Goal: Transaction & Acquisition: Purchase product/service

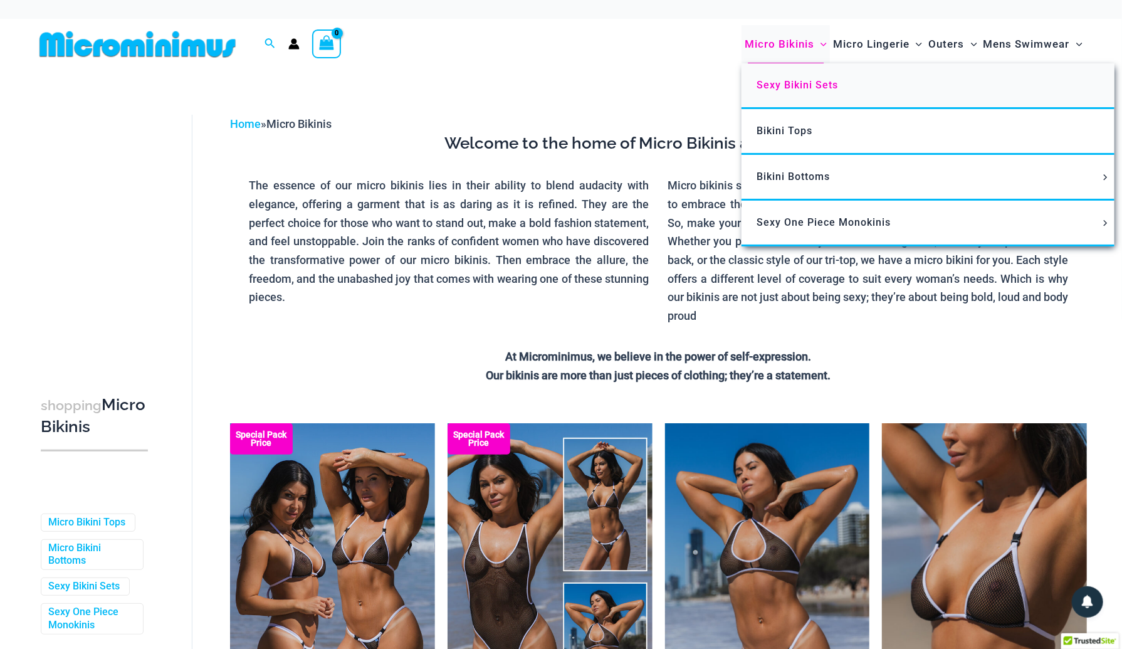
click at [788, 88] on span "Sexy Bikini Sets" at bounding box center [798, 85] width 82 height 12
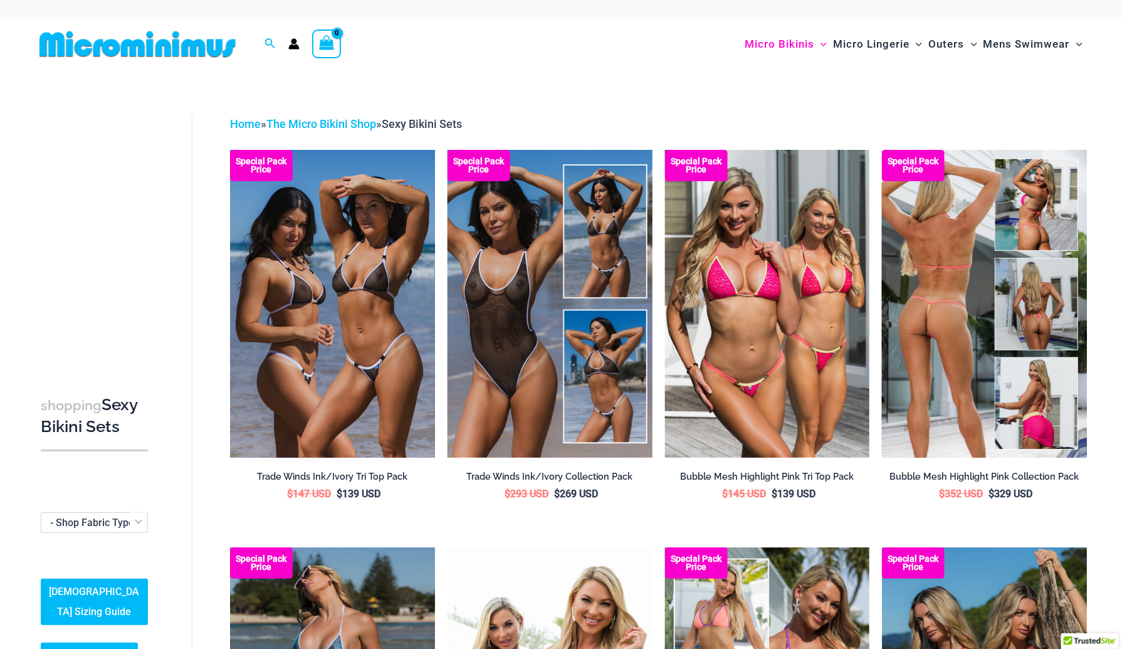
click at [949, 293] on img at bounding box center [984, 303] width 205 height 307
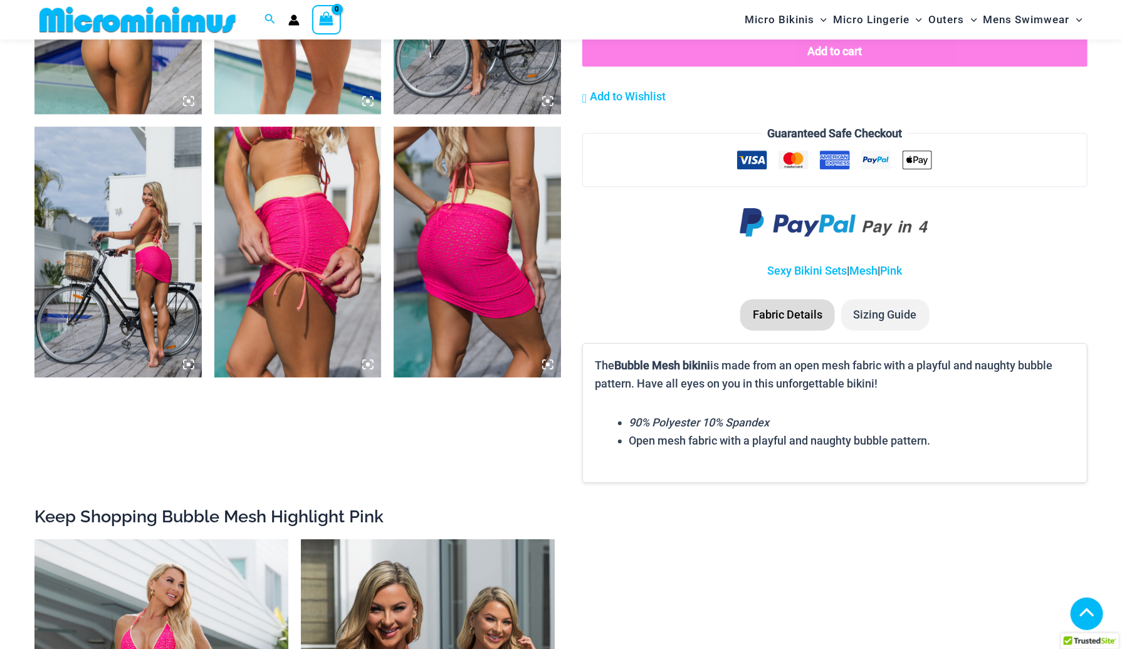
scroll to position [1881, 0]
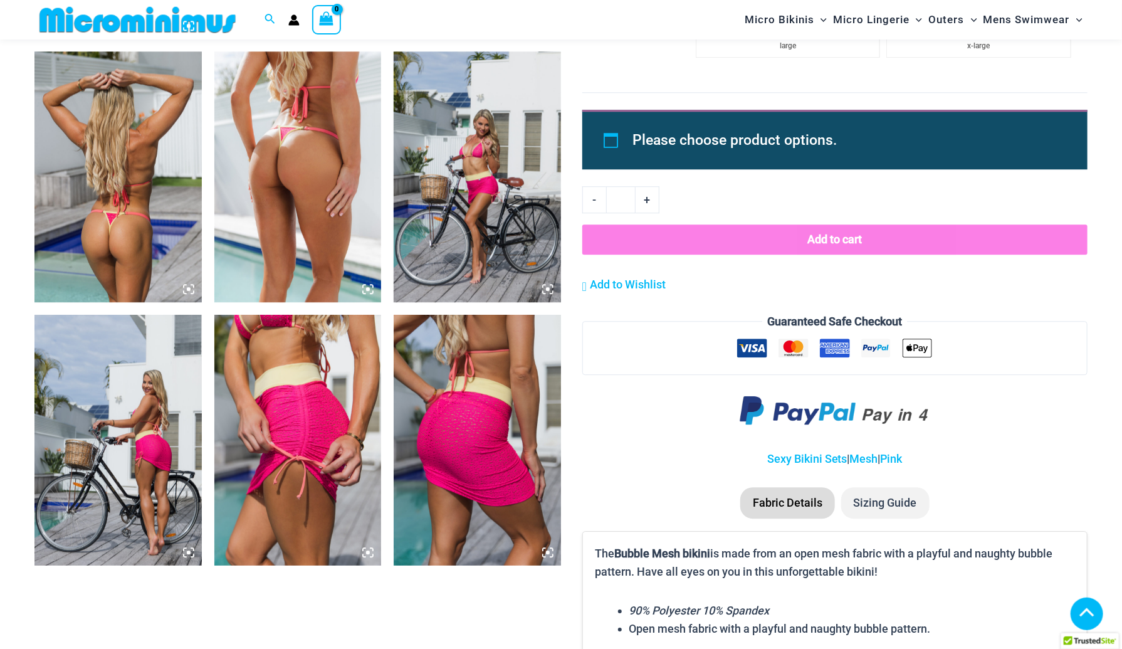
click at [367, 288] on icon at bounding box center [368, 289] width 4 height 4
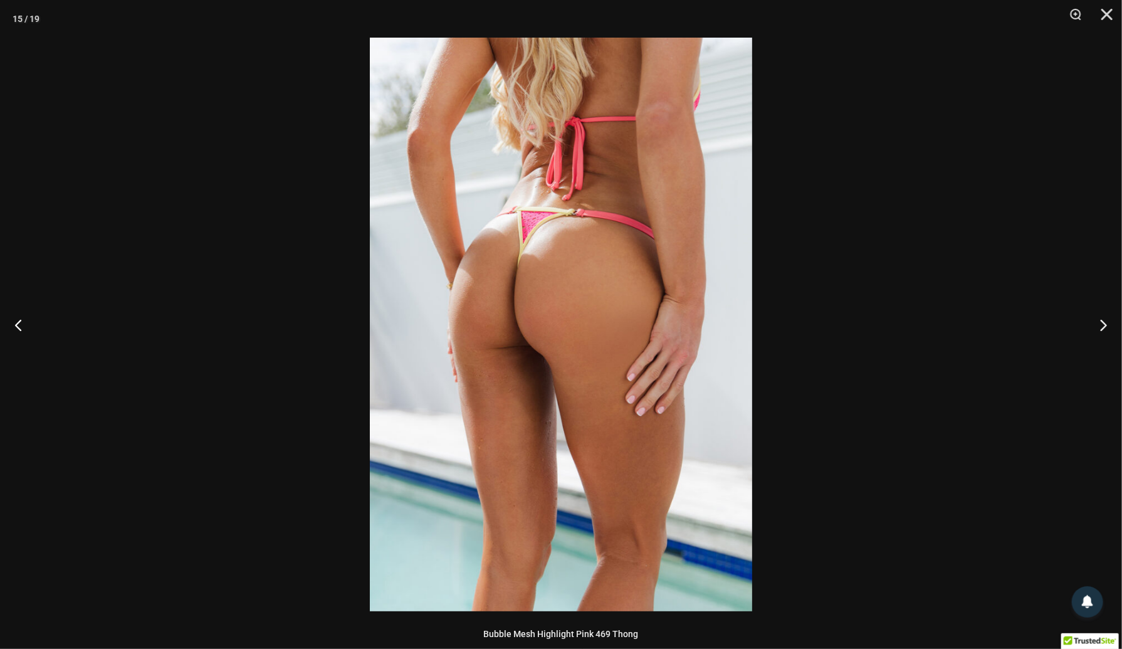
click at [512, 234] on img at bounding box center [561, 325] width 382 height 574
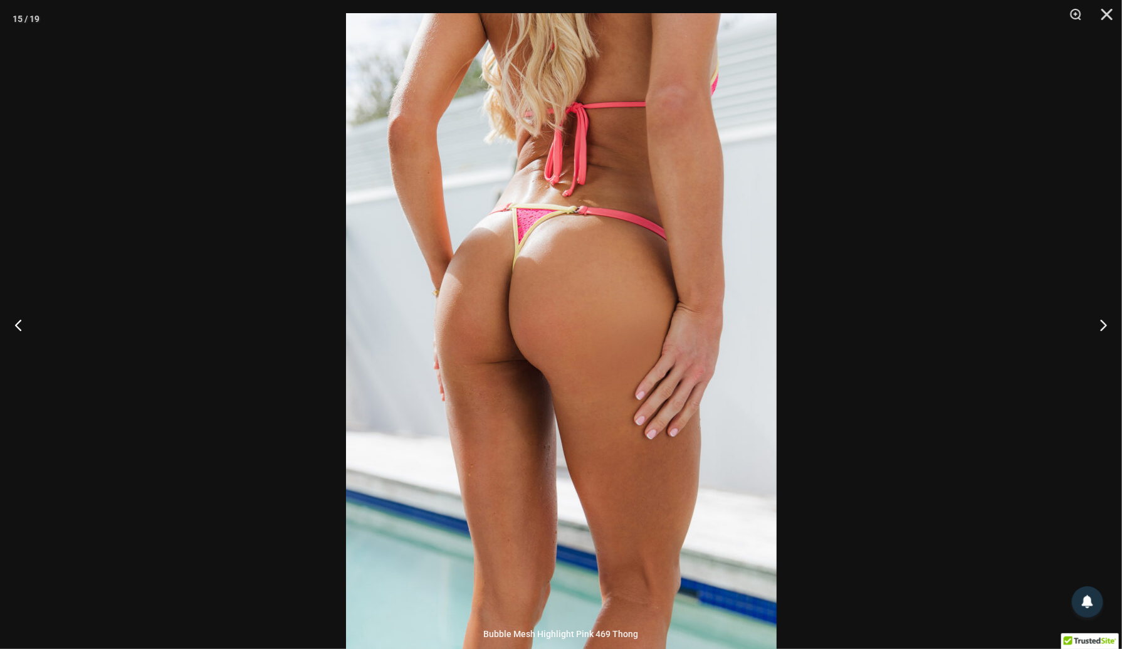
click at [878, 209] on div at bounding box center [561, 324] width 1122 height 649
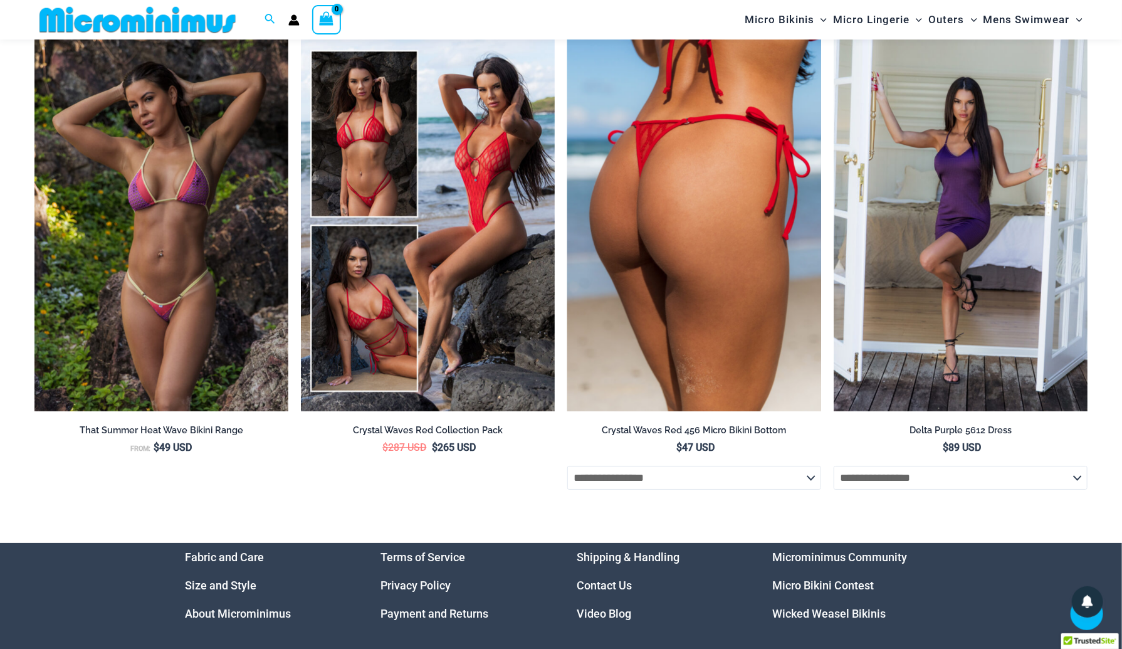
scroll to position [5518, 0]
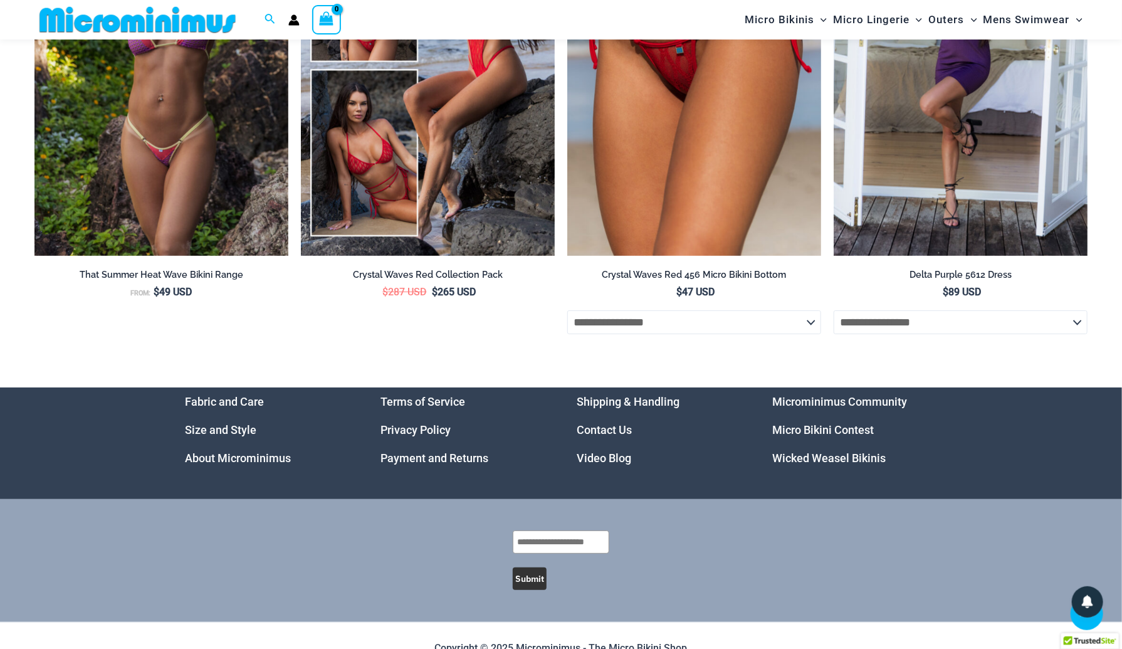
click at [808, 406] on link "Microminimus Community" at bounding box center [840, 401] width 135 height 13
